Goal: Complete application form: Complete application form

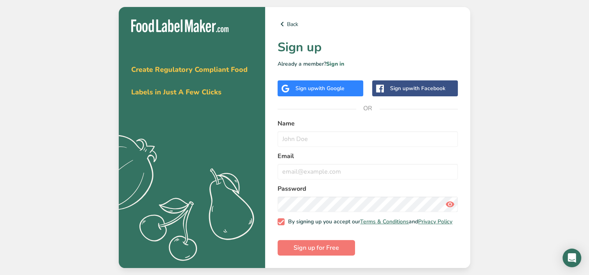
click at [333, 85] on span "with Google" at bounding box center [329, 88] width 30 height 7
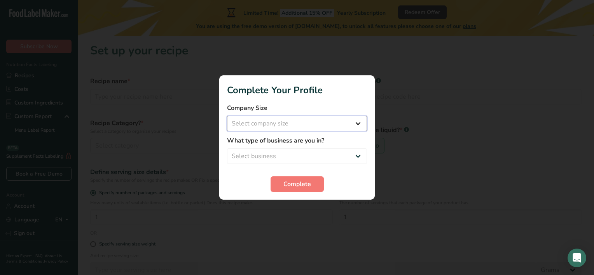
click at [359, 118] on select "Select company size Fewer than 10 Employees 10 to 50 Employees 51 to 500 Employ…" at bounding box center [297, 124] width 140 height 16
select select "1"
click at [227, 116] on select "Select company size Fewer than 10 Employees 10 to 50 Employees 51 to 500 Employ…" at bounding box center [297, 124] width 140 height 16
click at [364, 157] on select "Select business Packaged Food Manufacturer Restaurant & Cafe Bakery Meal Plans …" at bounding box center [297, 157] width 140 height 16
select select "8"
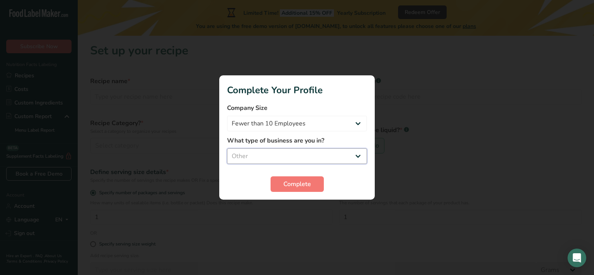
click at [227, 149] on select "Select business Packaged Food Manufacturer Restaurant & Cafe Bakery Meal Plans …" at bounding box center [297, 157] width 140 height 16
click at [361, 153] on select "Packaged Food Manufacturer Restaurant & Cafe Bakery Meal Plans & Catering Compa…" at bounding box center [297, 157] width 140 height 16
click at [297, 181] on span "Complete" at bounding box center [298, 184] width 28 height 9
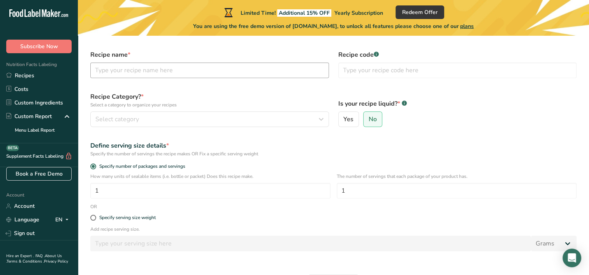
scroll to position [27, 0]
